Goal: Task Accomplishment & Management: Use online tool/utility

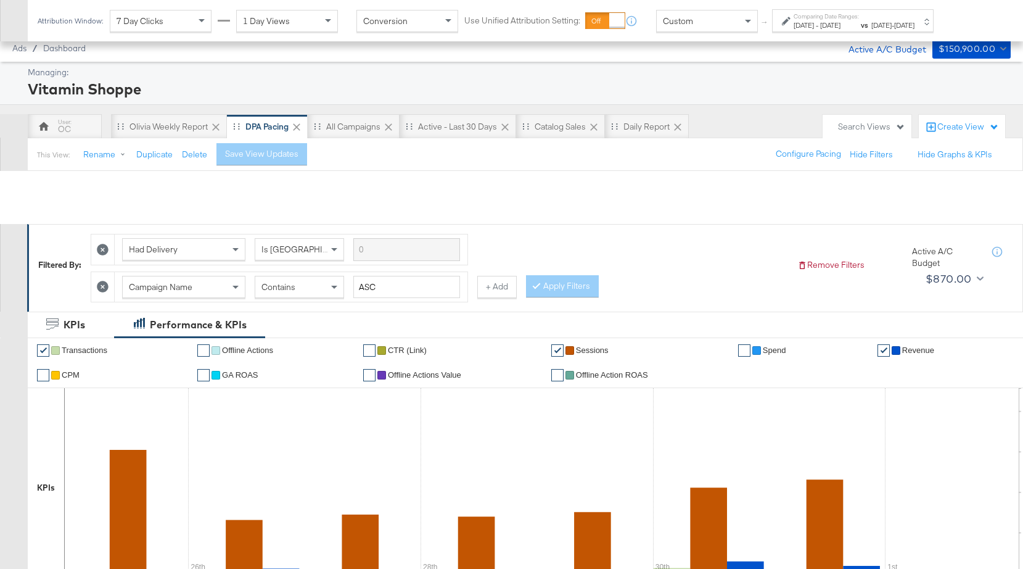
scroll to position [369, 0]
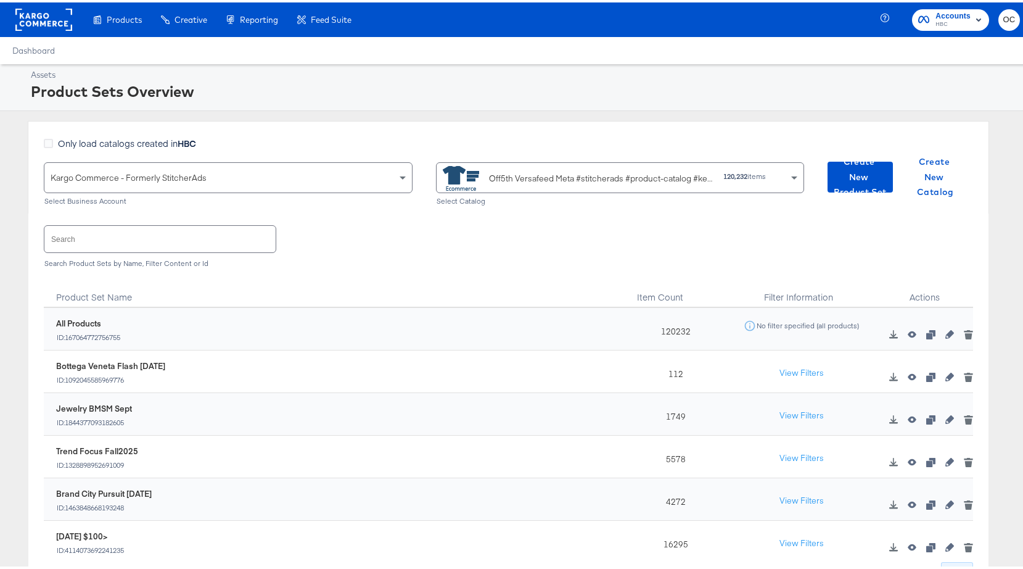
click at [185, 229] on input "text" at bounding box center [159, 236] width 231 height 27
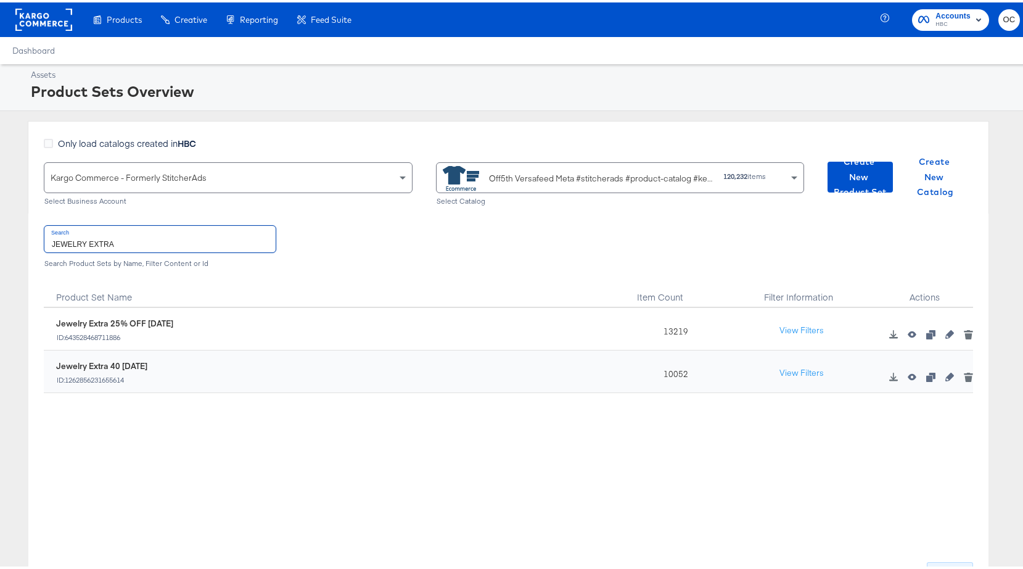
type input "JEWELRY EXTRA"
click at [946, 377] on icon "button" at bounding box center [950, 374] width 9 height 9
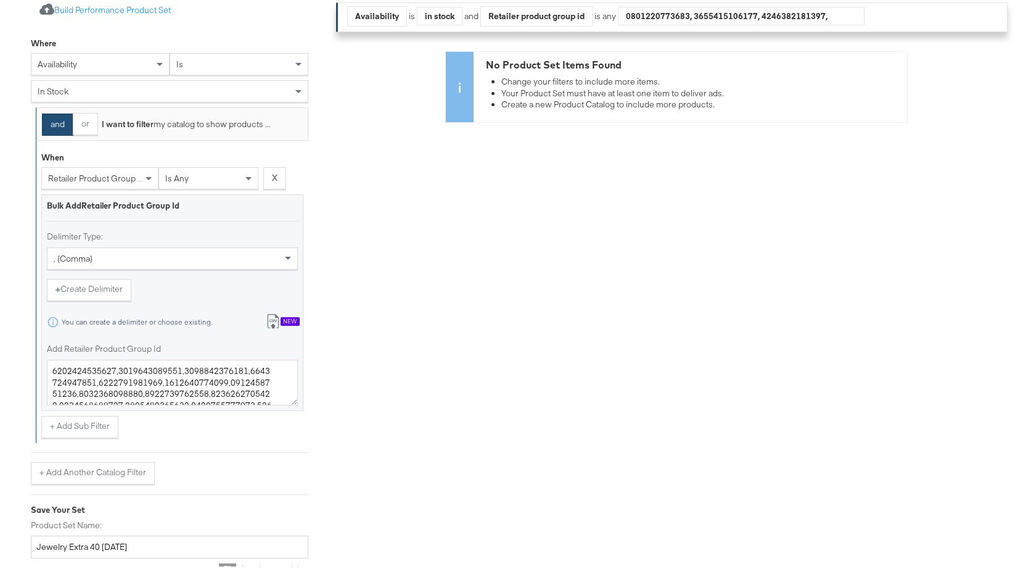
scroll to position [368, 0]
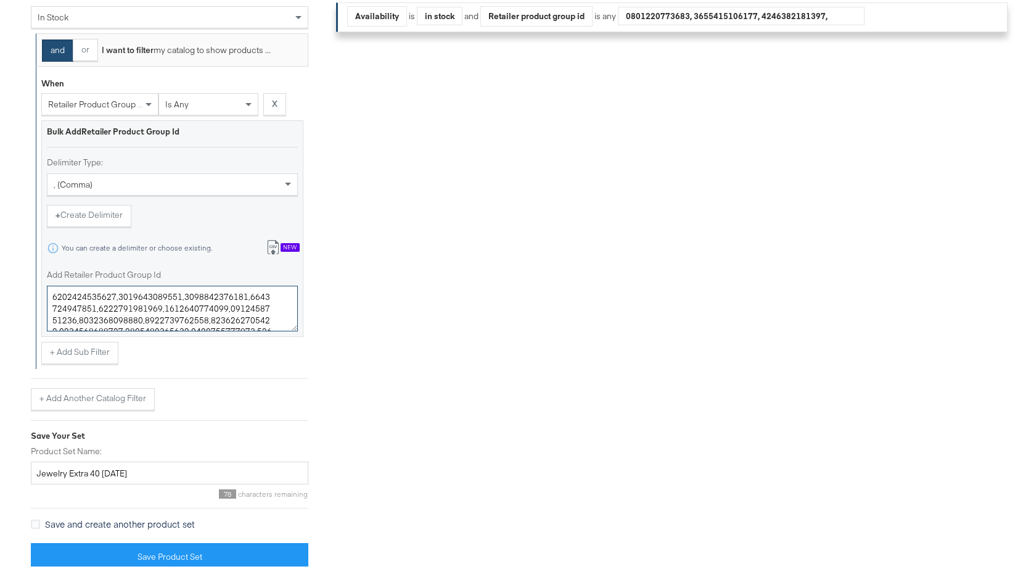
click at [165, 312] on textarea "Add Retailer Product Group Id" at bounding box center [172, 306] width 251 height 46
paste textarea "0825050,0400011534687,0400013879949,0400013904642,0400013879956,0400020361083,0…"
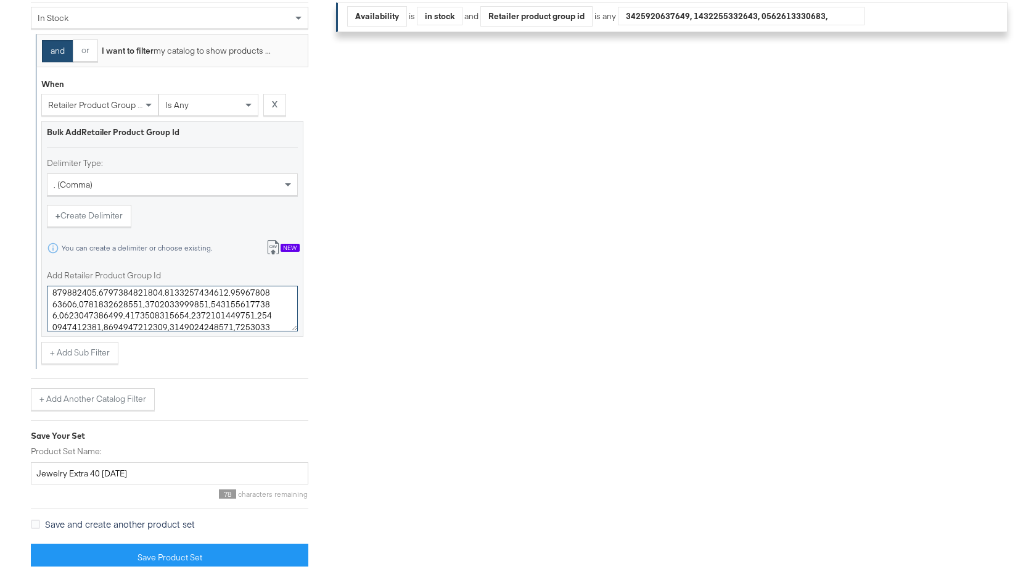
type textarea "0400022220129,0400022794293,0400022106319,0400010825050,0400011534687,040001387…"
drag, startPoint x: 120, startPoint y: 469, endPoint x: 102, endPoint y: 468, distance: 17.3
click at [102, 468] on input "Jewelry Extra 40 [DATE]" at bounding box center [170, 471] width 278 height 23
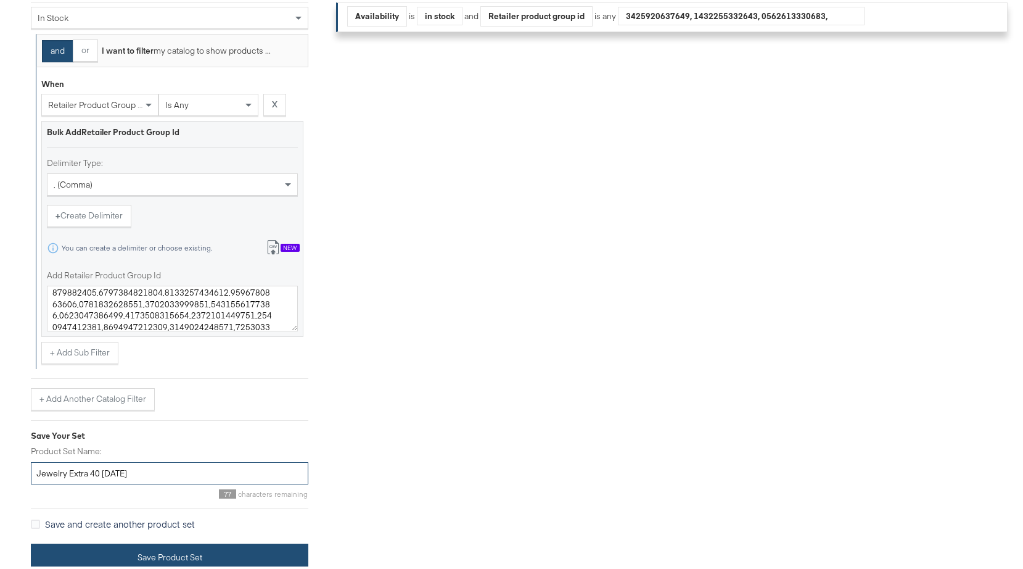
type input "Jewelry Extra 40 [DATE]"
click at [141, 553] on button "Save Product Set" at bounding box center [170, 555] width 278 height 28
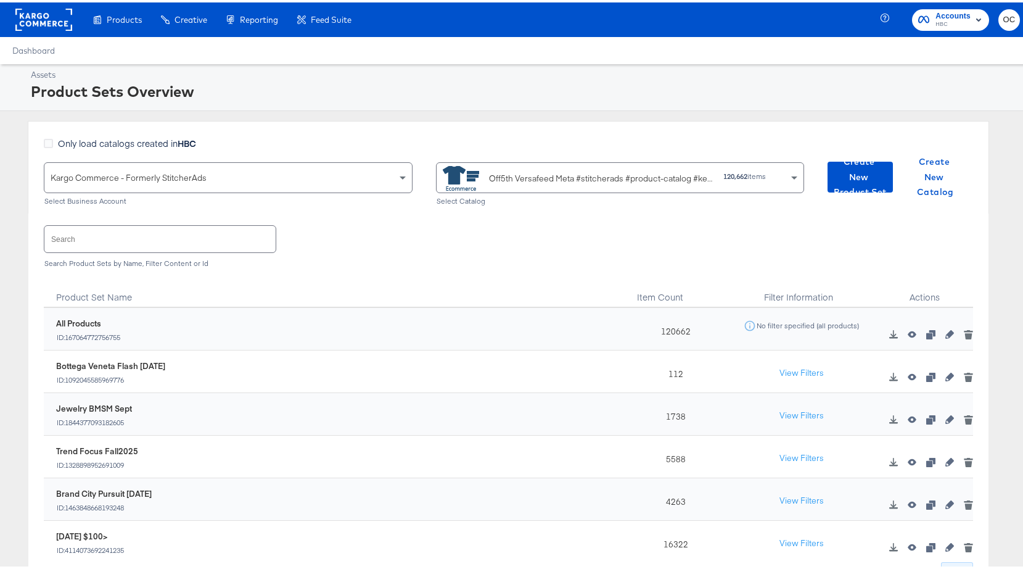
click at [189, 241] on input "text" at bounding box center [159, 236] width 231 height 27
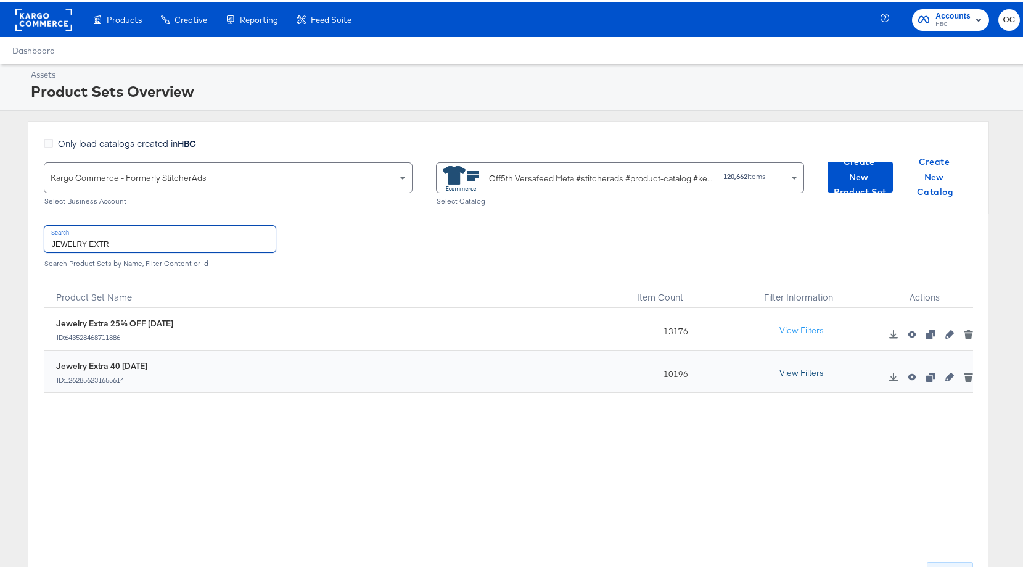
type input "JEWELRY EXTR"
click at [803, 369] on button "View Filters" at bounding box center [802, 371] width 62 height 22
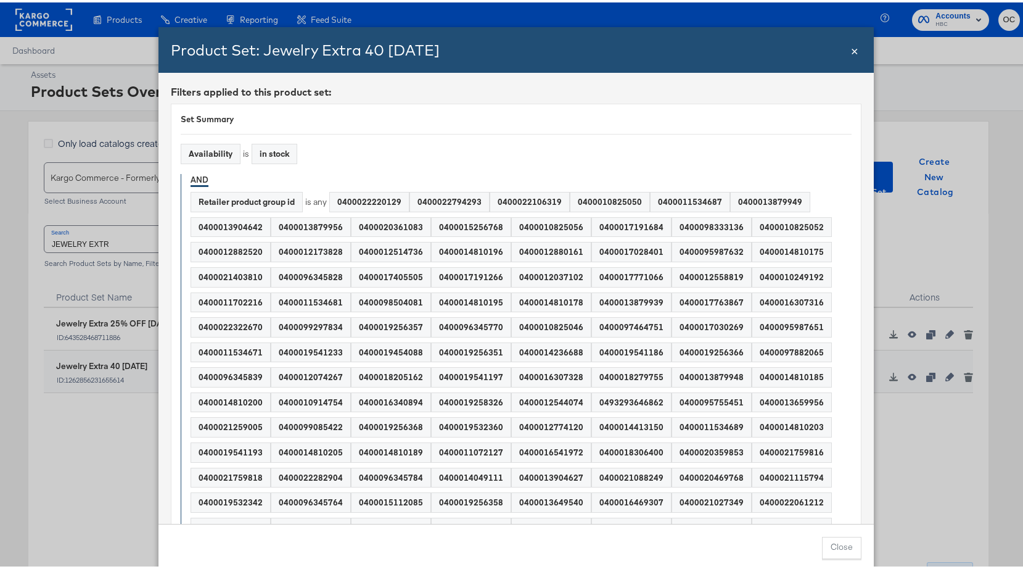
click at [852, 47] on span "×" at bounding box center [854, 47] width 7 height 17
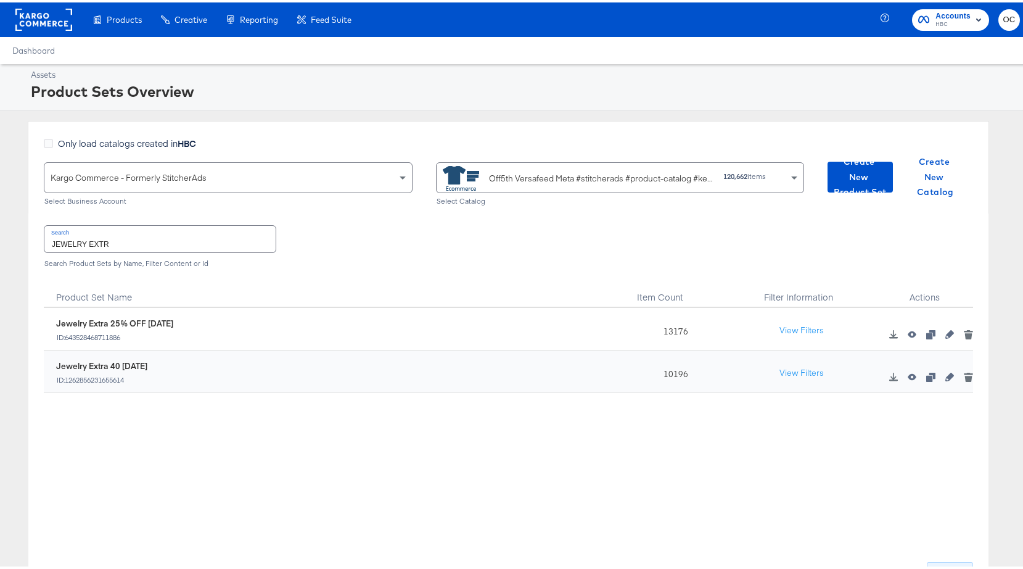
click at [759, 374] on div "View Filters" at bounding box center [802, 371] width 149 height 22
click at [793, 371] on button "View Filters" at bounding box center [802, 371] width 62 height 22
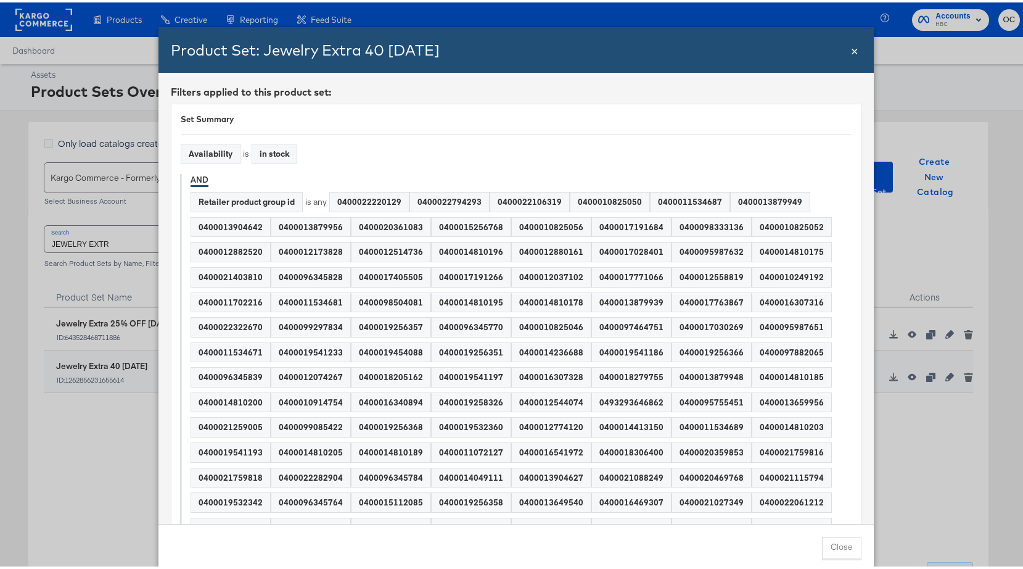
click at [852, 49] on span "×" at bounding box center [854, 47] width 7 height 17
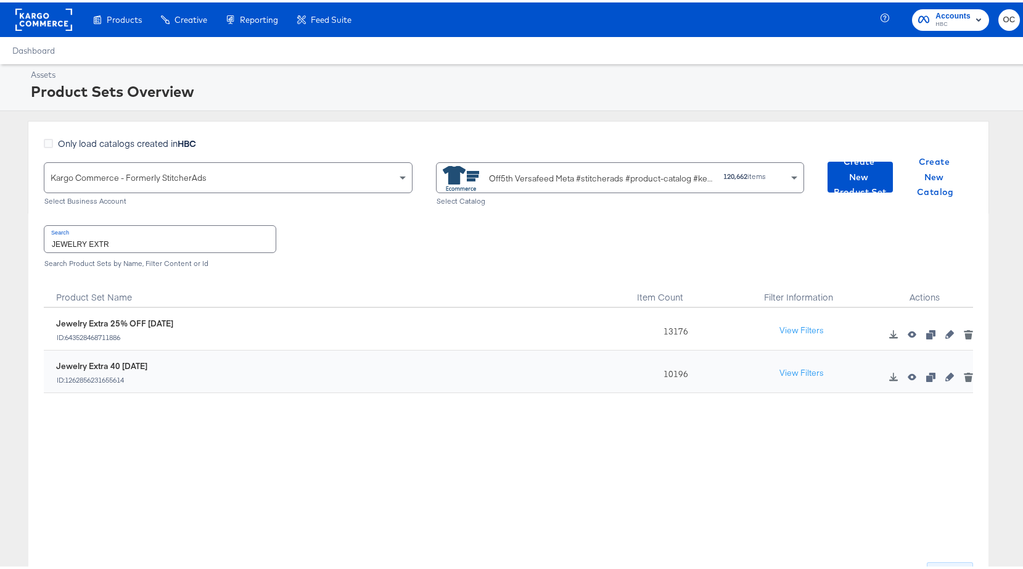
click at [908, 376] on icon "button" at bounding box center [912, 374] width 9 height 7
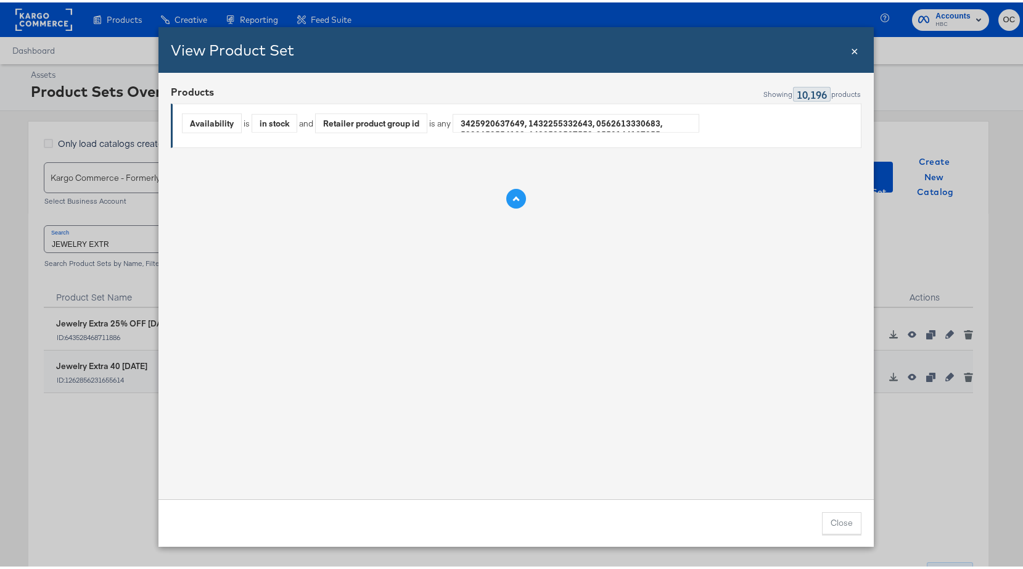
click at [514, 206] on button "Products Preview" at bounding box center [516, 196] width 20 height 20
click at [513, 200] on icon "Products Preview" at bounding box center [516, 197] width 7 height 7
click at [855, 49] on div "View Product Set Close ×" at bounding box center [517, 48] width 716 height 46
click at [851, 49] on span "×" at bounding box center [854, 47] width 7 height 17
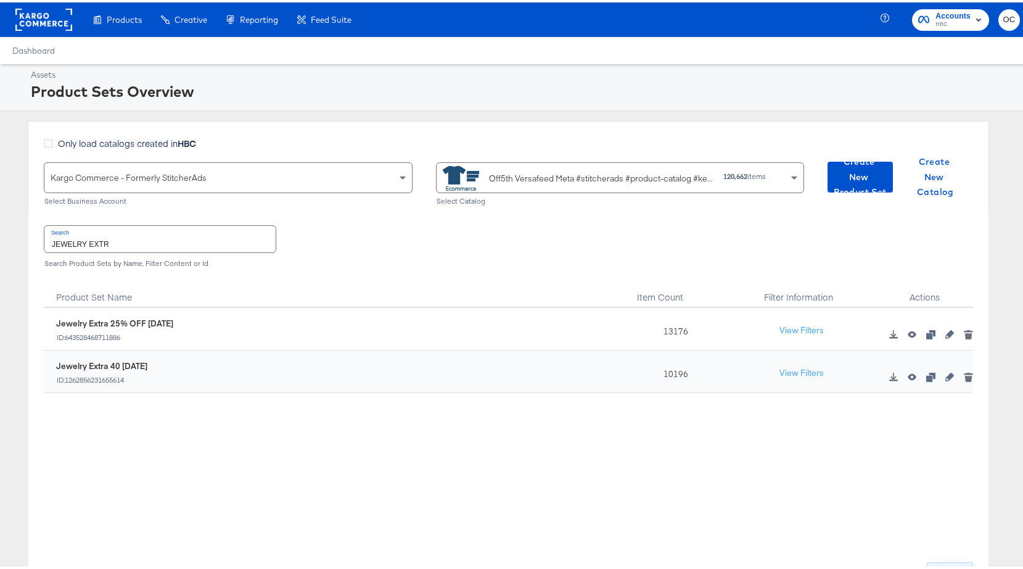
click at [820, 418] on div "643528468711886 Jewelry Extra 25% OFF [DATE] ID: 643528468711886 13176 View Fil…" at bounding box center [509, 428] width 930 height 247
click at [946, 378] on icon "button" at bounding box center [950, 374] width 9 height 9
